Goal: Find contact information: Find contact information

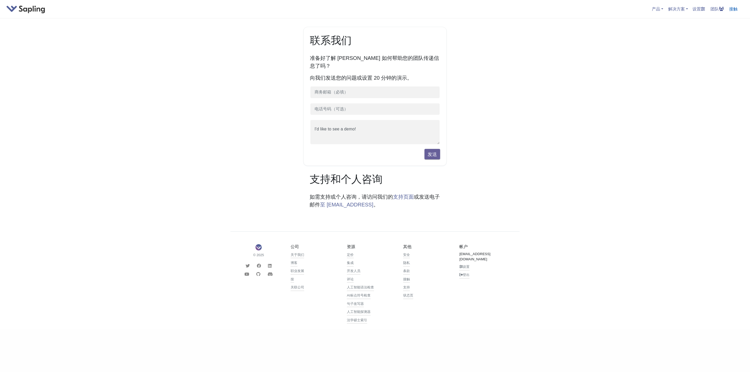
click at [732, 10] on font "接触" at bounding box center [733, 9] width 8 height 4
click at [525, 121] on body "产品 API/SDK 语法 人工智能检测 自动完成 片段 重新表述 聊天助手 解决方案 开发人员 CX 设置 团队 接触 联系我们 准备好了解 [PERSON…" at bounding box center [375, 164] width 750 height 329
click at [33, 5] on h5 at bounding box center [25, 9] width 39 height 10
click at [31, 9] on link at bounding box center [25, 9] width 39 height 6
